Goal: Task Accomplishment & Management: Manage account settings

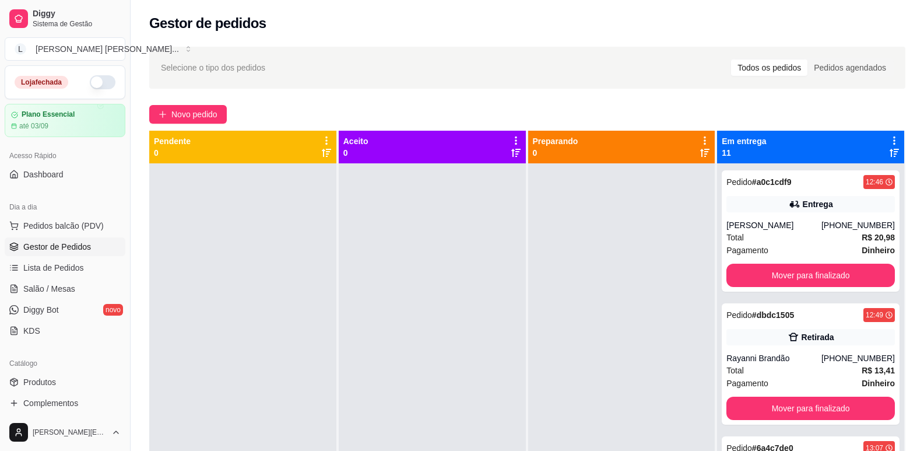
click at [95, 78] on button "button" at bounding box center [103, 82] width 26 height 14
click at [47, 382] on span "Produtos" at bounding box center [39, 382] width 33 height 12
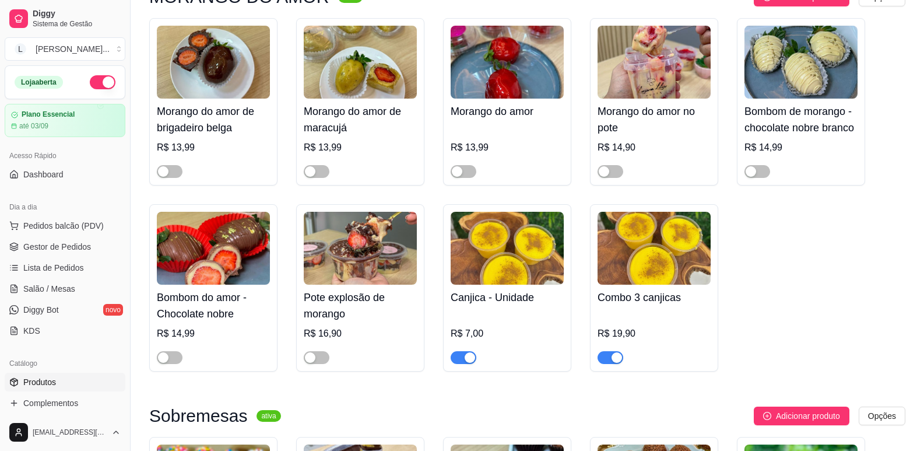
scroll to position [175, 0]
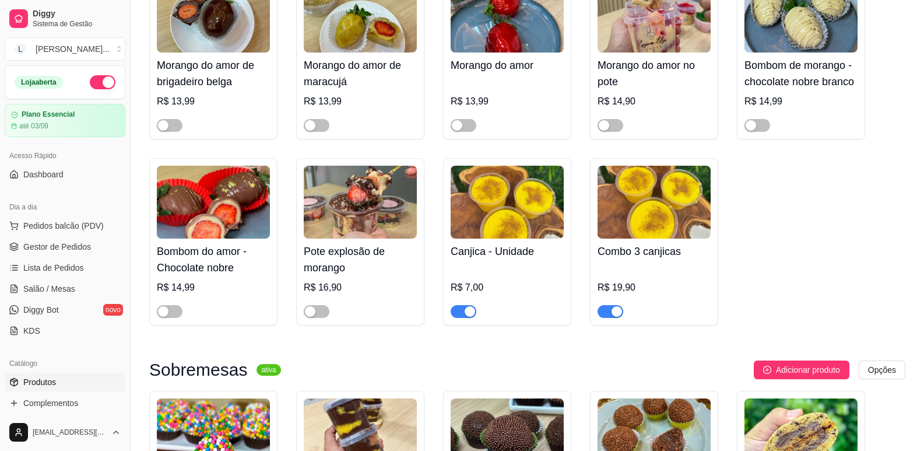
click at [606, 314] on span "button" at bounding box center [610, 311] width 26 height 13
click at [462, 313] on span "button" at bounding box center [464, 311] width 26 height 13
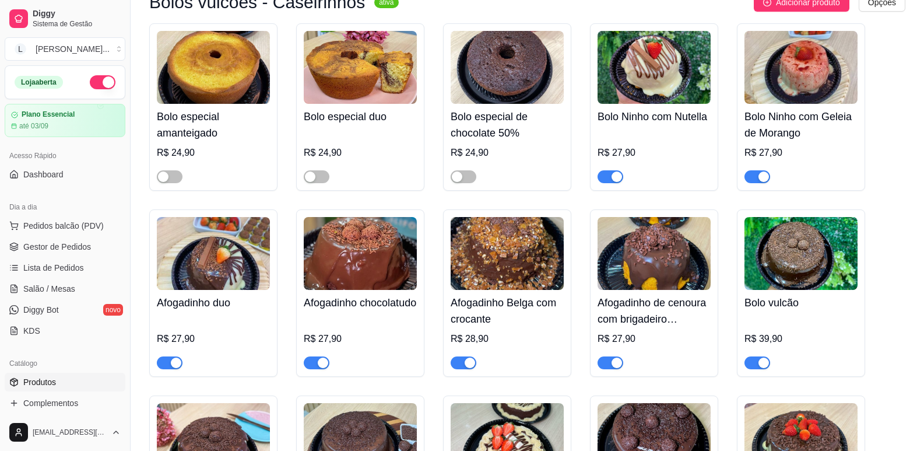
scroll to position [2273, 0]
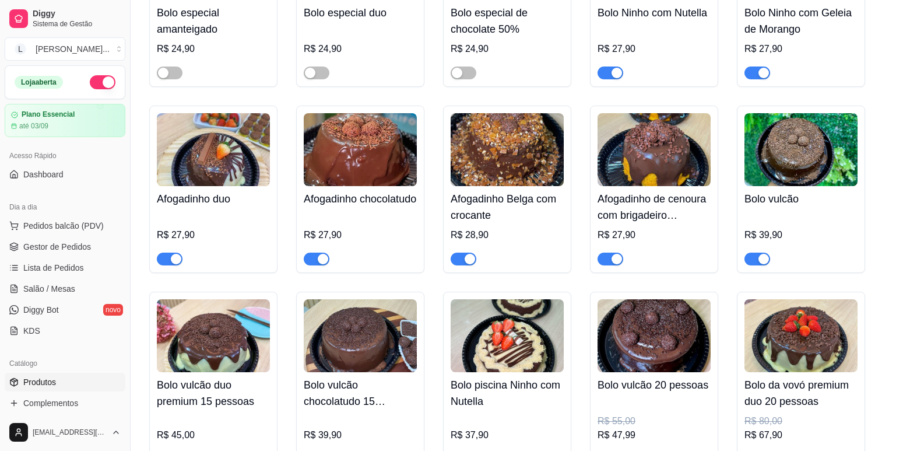
click at [175, 262] on div "button" at bounding box center [176, 259] width 10 height 10
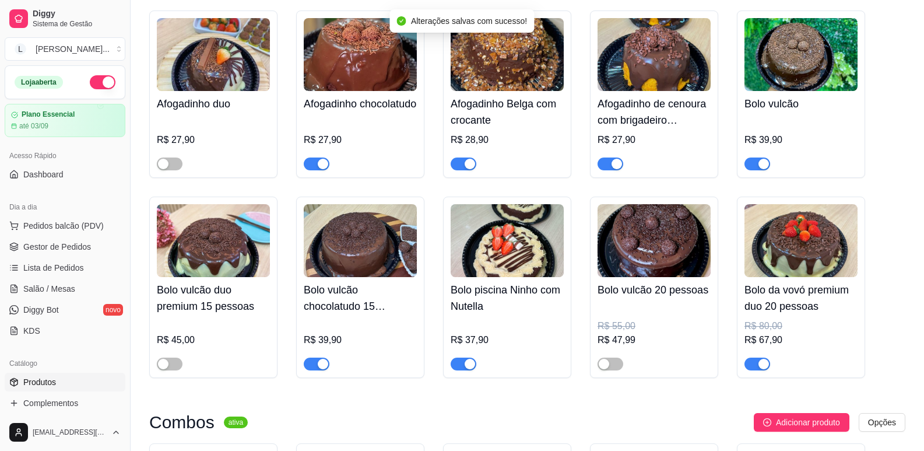
scroll to position [2390, 0]
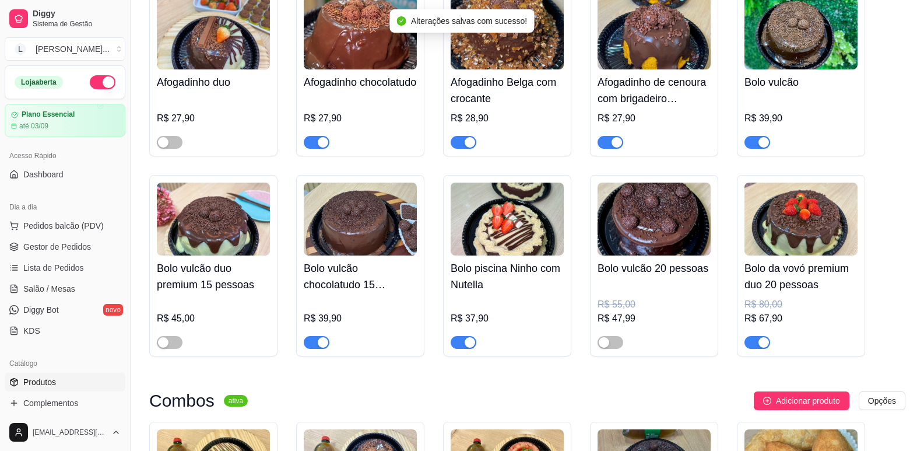
click at [316, 349] on span "button" at bounding box center [317, 342] width 26 height 13
click at [761, 146] on div "button" at bounding box center [763, 142] width 10 height 10
click at [759, 347] on div "button" at bounding box center [763, 342] width 10 height 10
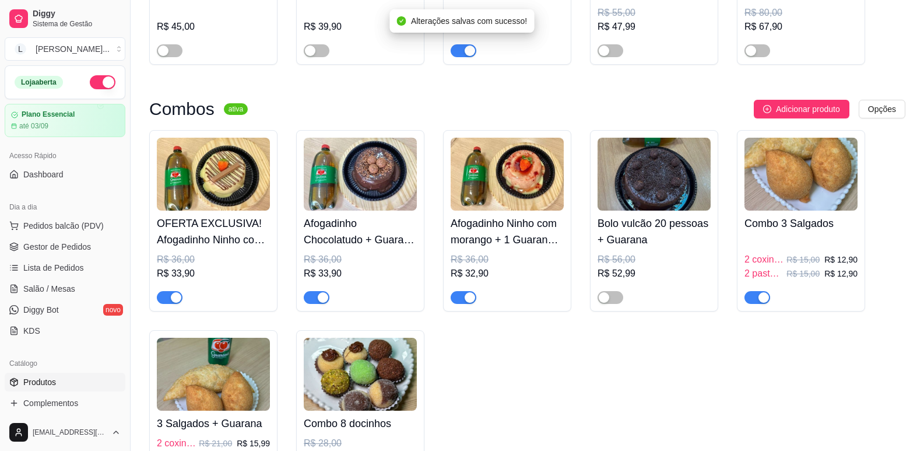
scroll to position [2856, 0]
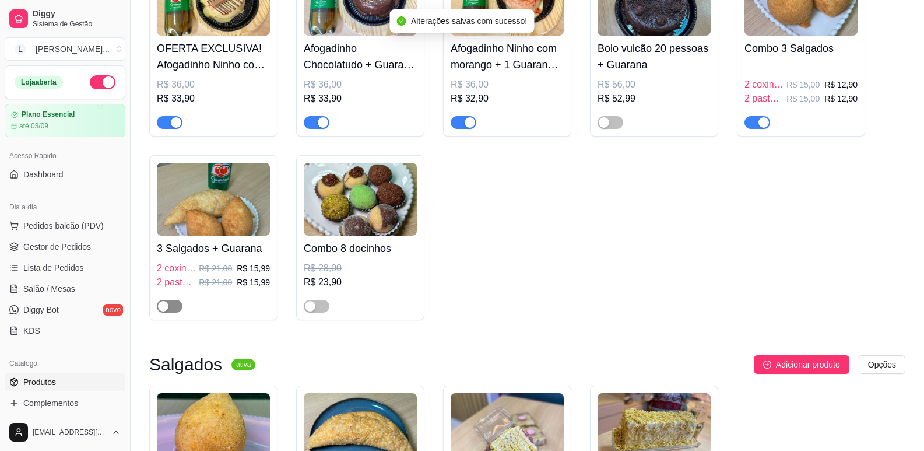
click at [164, 311] on div "button" at bounding box center [163, 306] width 10 height 10
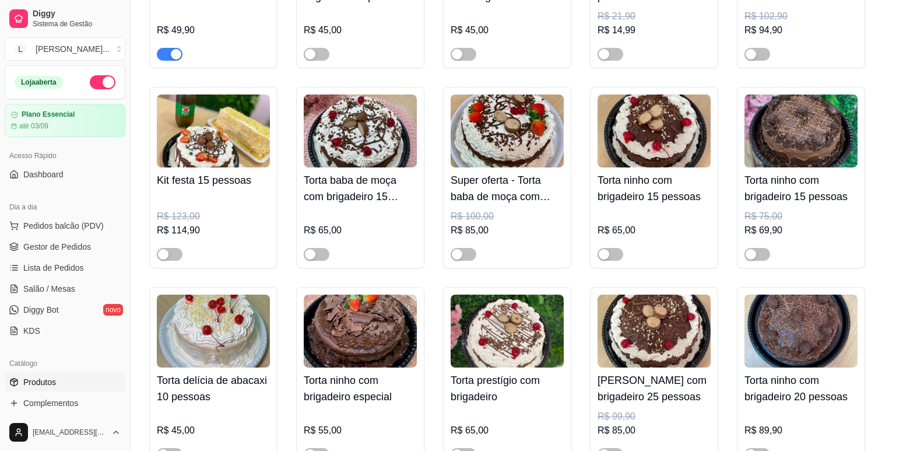
scroll to position [4078, 0]
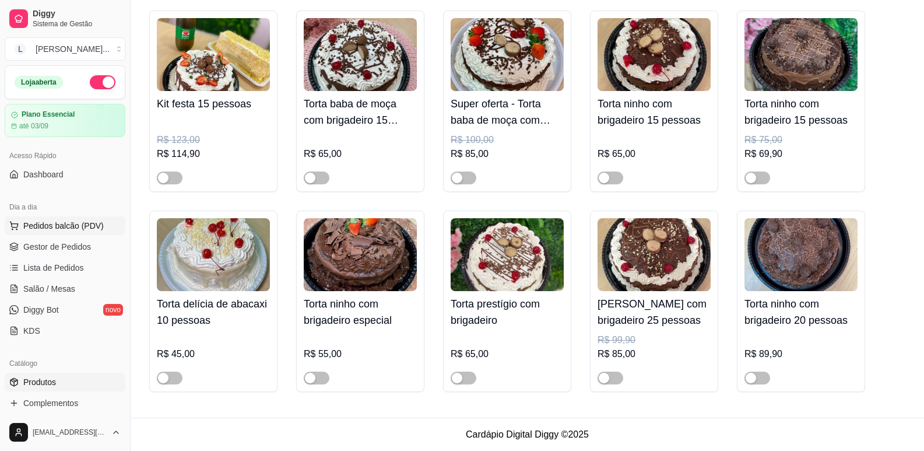
click at [40, 227] on span "Pedidos balcão (PDV)" at bounding box center [63, 226] width 80 height 12
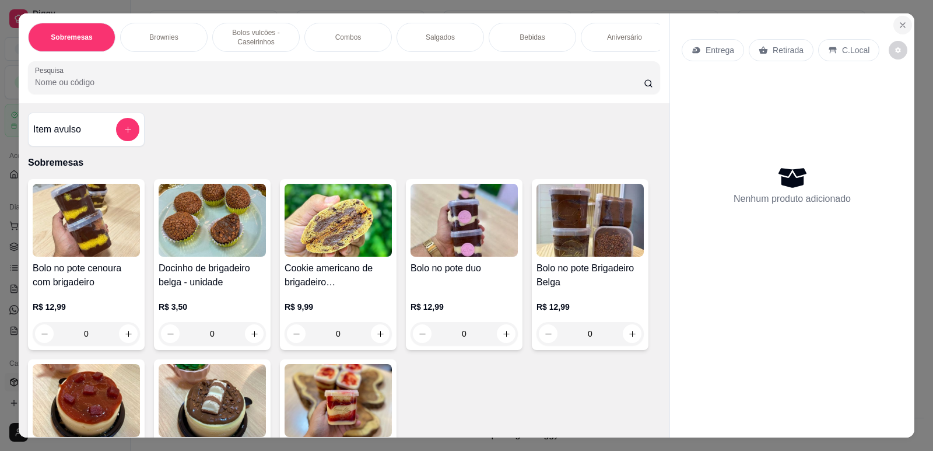
click at [902, 24] on icon "Close" at bounding box center [902, 24] width 9 height 9
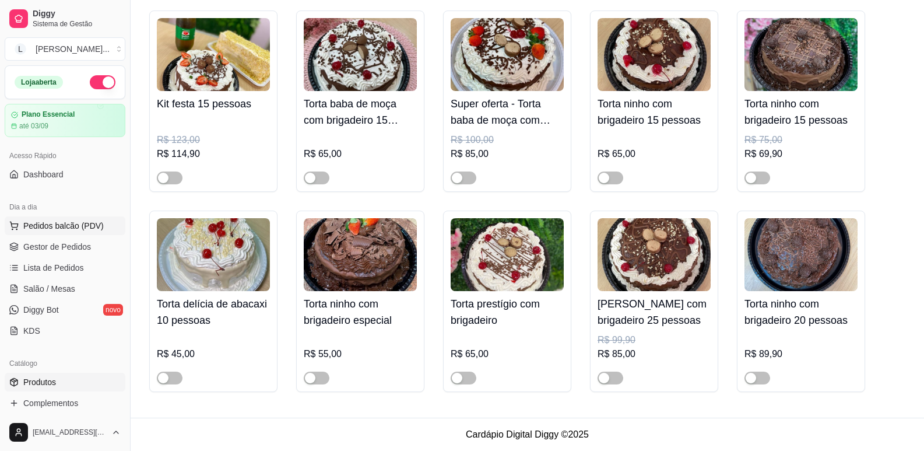
click at [52, 225] on span "Pedidos balcão (PDV)" at bounding box center [63, 226] width 80 height 12
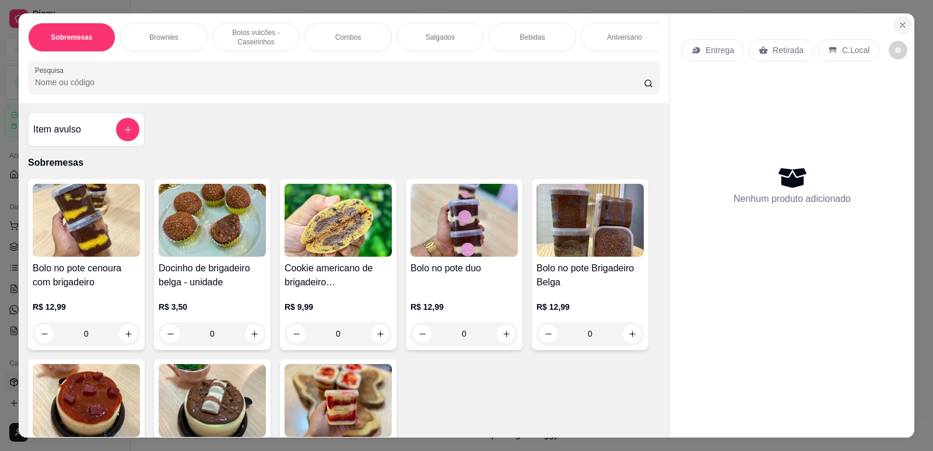
click at [903, 20] on button "Close" at bounding box center [902, 25] width 19 height 19
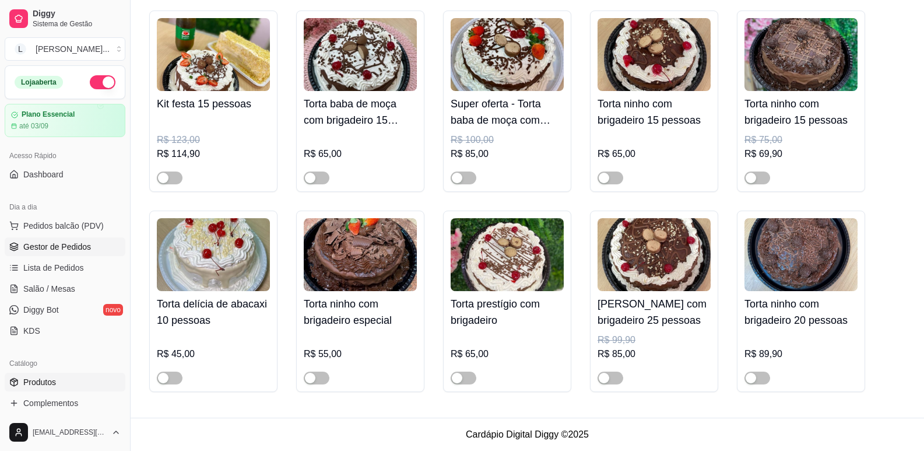
click at [79, 250] on span "Gestor de Pedidos" at bounding box center [57, 247] width 68 height 12
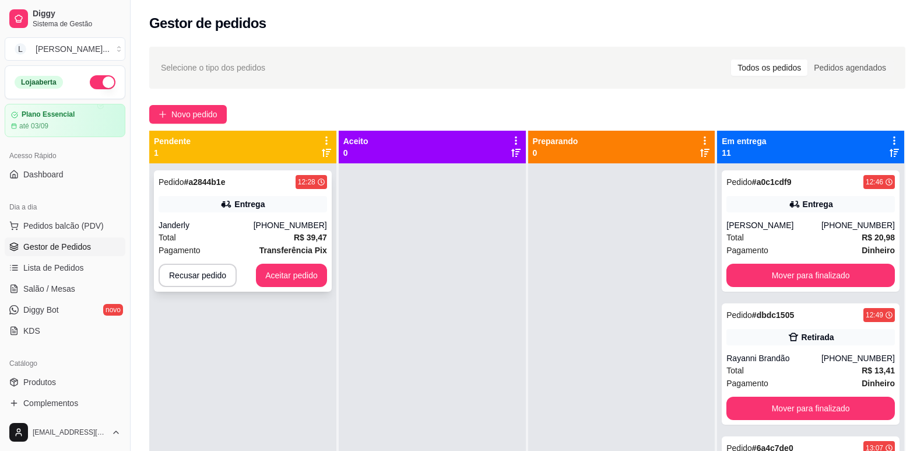
click at [244, 226] on div "Janderly" at bounding box center [206, 225] width 95 height 12
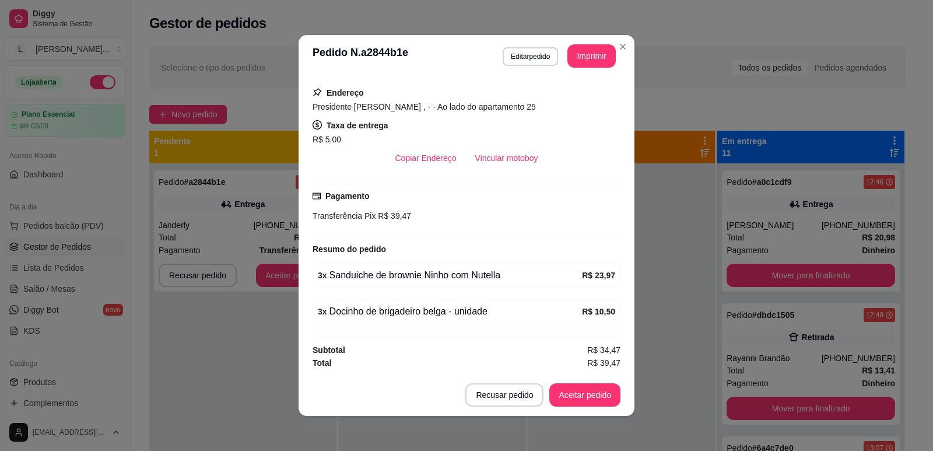
scroll to position [2, 0]
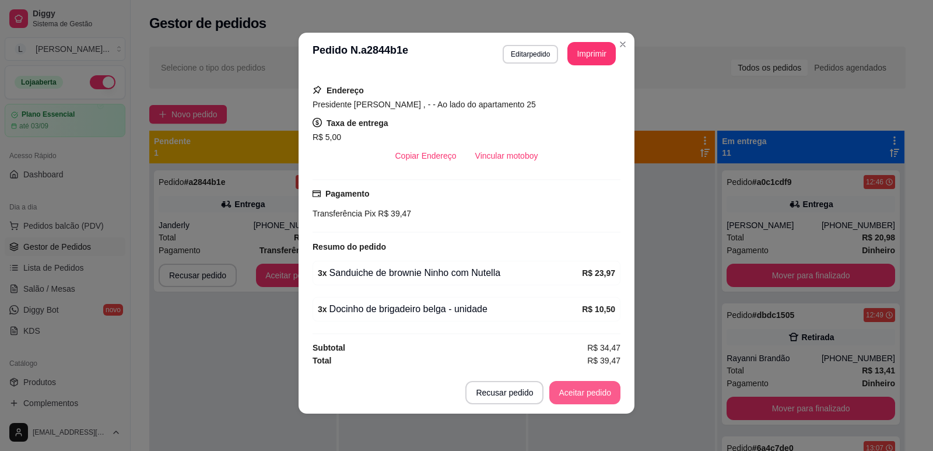
click at [574, 397] on button "Aceitar pedido" at bounding box center [584, 392] width 71 height 23
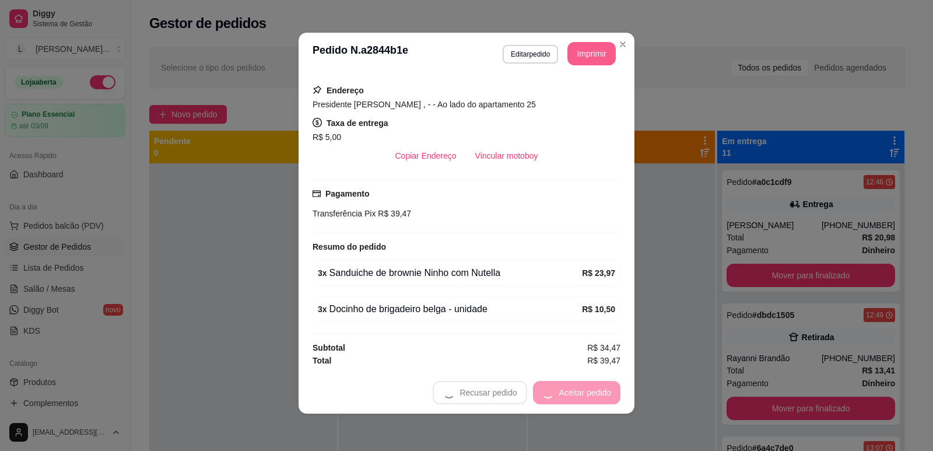
click at [583, 54] on button "Imprimir" at bounding box center [591, 53] width 48 height 23
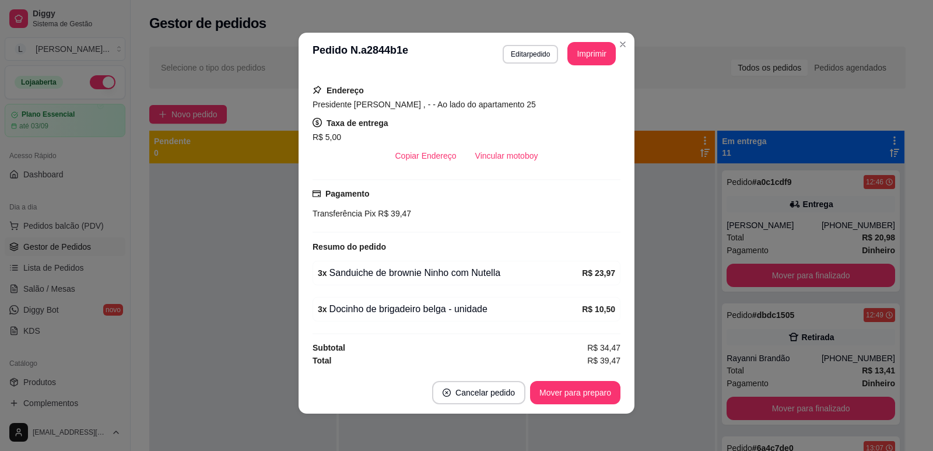
scroll to position [0, 0]
click at [586, 394] on button "Mover para preparo" at bounding box center [575, 392] width 90 height 23
